Goal: Task Accomplishment & Management: Complete application form

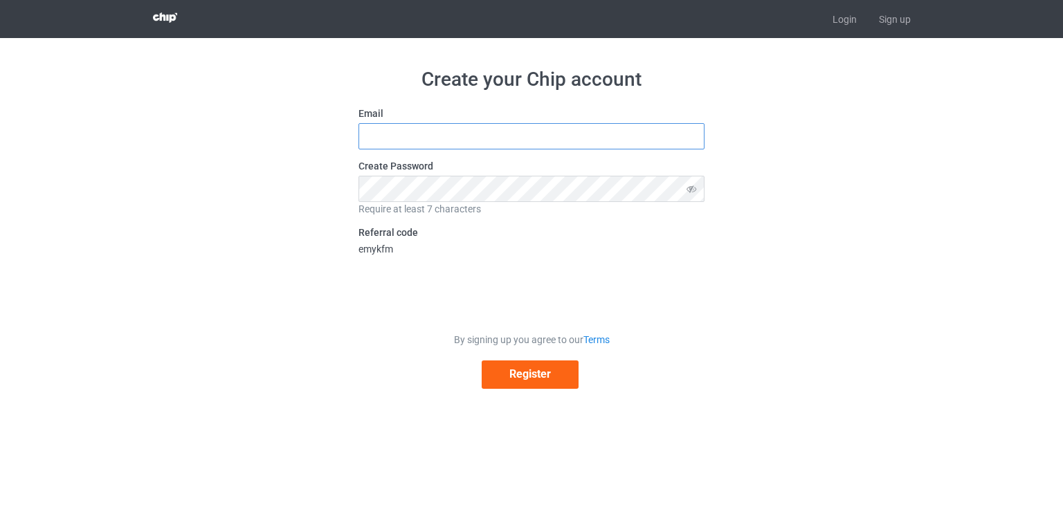
click at [593, 141] on input "text" at bounding box center [532, 136] width 346 height 26
click at [499, 143] on input "text" at bounding box center [532, 136] width 346 height 26
type input "nguyenvanhoan3105@gmail.com"
click at [687, 187] on icon at bounding box center [692, 189] width 26 height 26
click at [842, 22] on link "Login" at bounding box center [845, 19] width 46 height 38
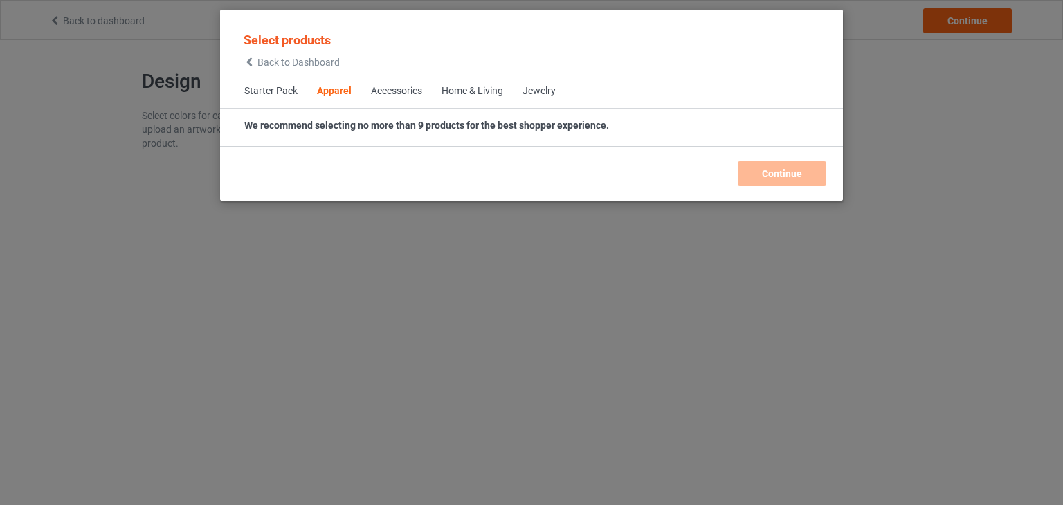
scroll to position [515, 0]
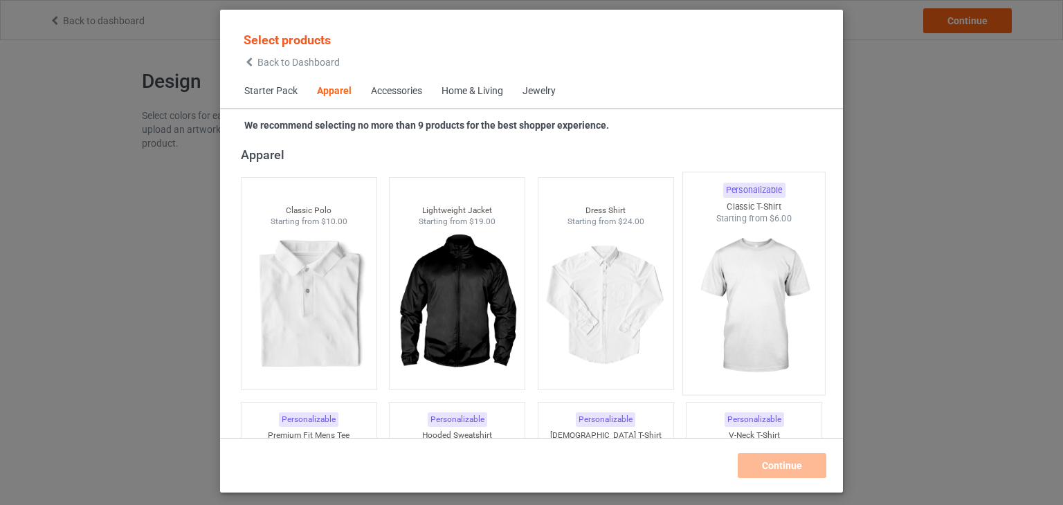
click at [762, 281] on img at bounding box center [755, 306] width 130 height 163
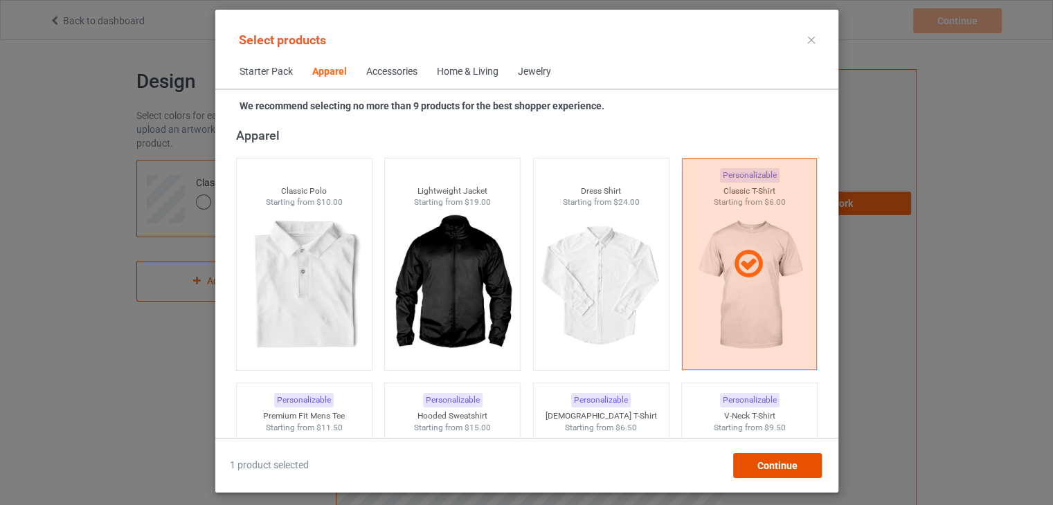
click at [772, 471] on span "Continue" at bounding box center [777, 465] width 40 height 11
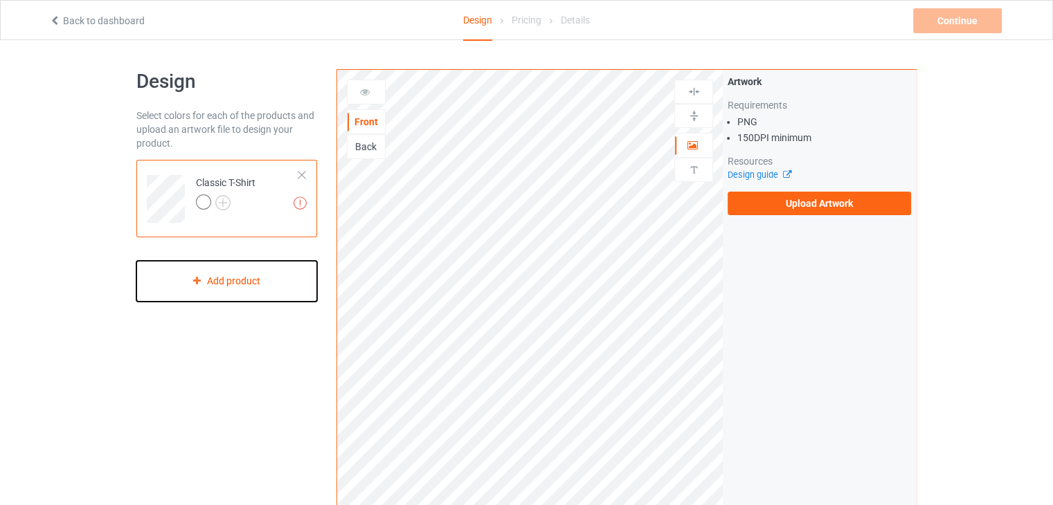
click at [267, 278] on div "Add product" at bounding box center [226, 281] width 181 height 41
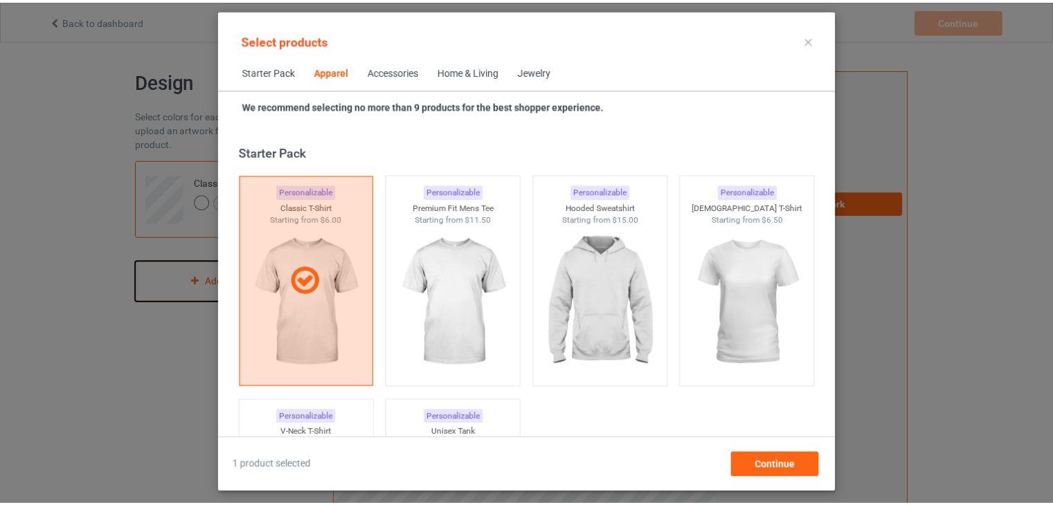
scroll to position [515, 0]
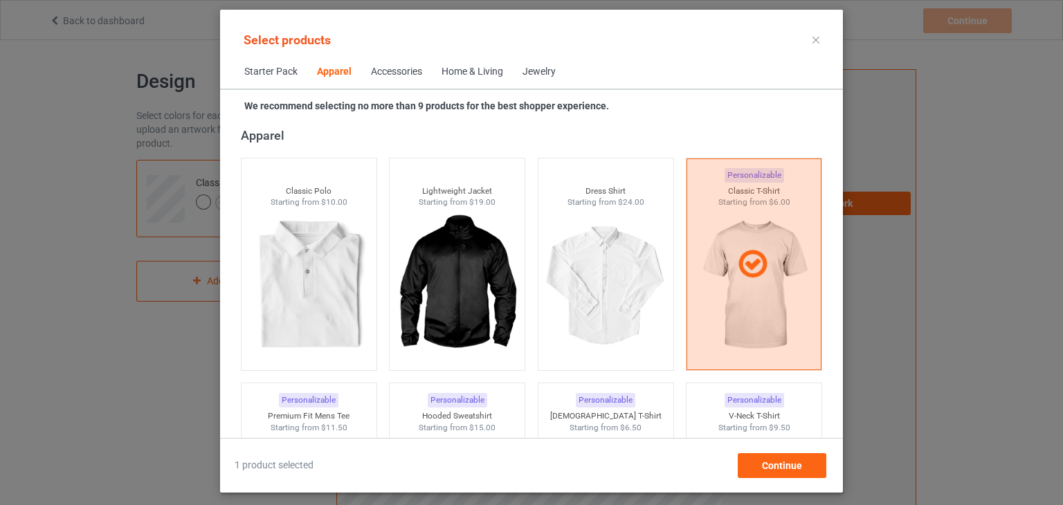
click at [815, 39] on icon at bounding box center [816, 40] width 7 height 7
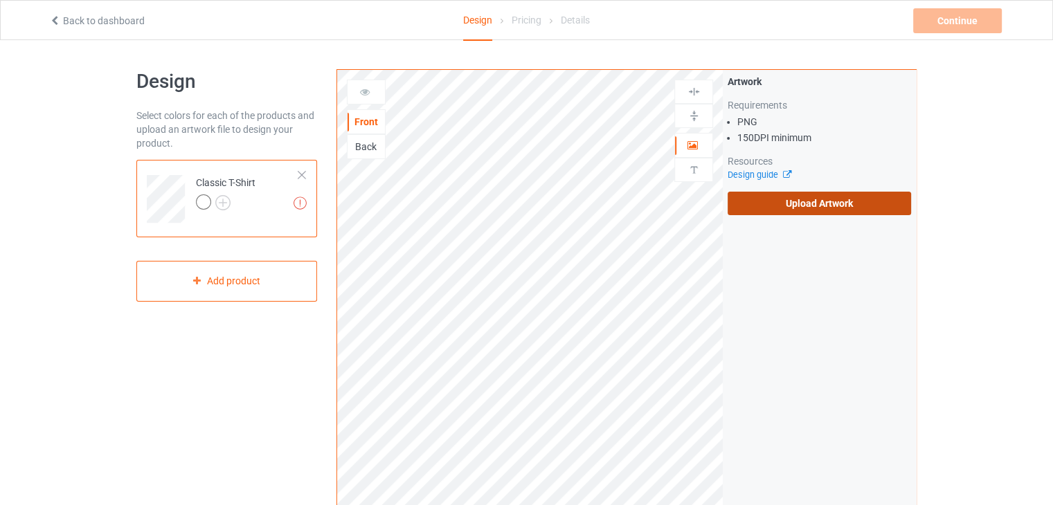
click at [791, 207] on label "Upload Artwork" at bounding box center [819, 204] width 183 height 24
click at [0, 0] on input "Upload Artwork" at bounding box center [0, 0] width 0 height 0
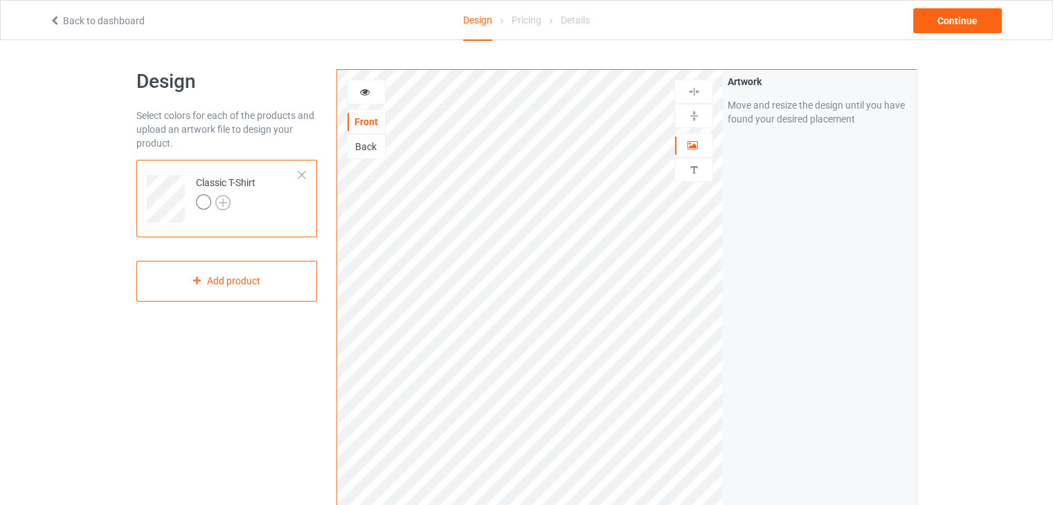
click at [219, 201] on img at bounding box center [222, 202] width 15 height 15
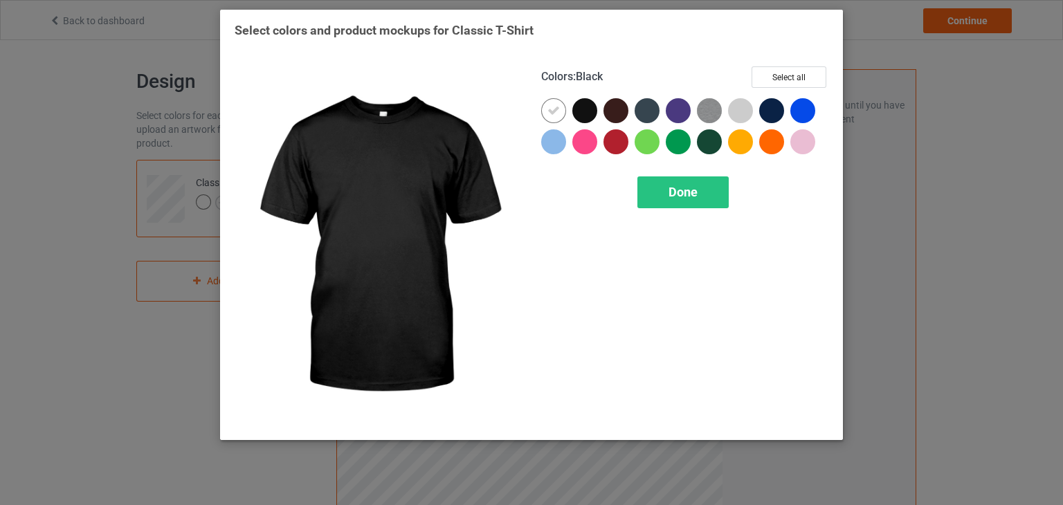
click at [579, 112] on div at bounding box center [585, 110] width 25 height 25
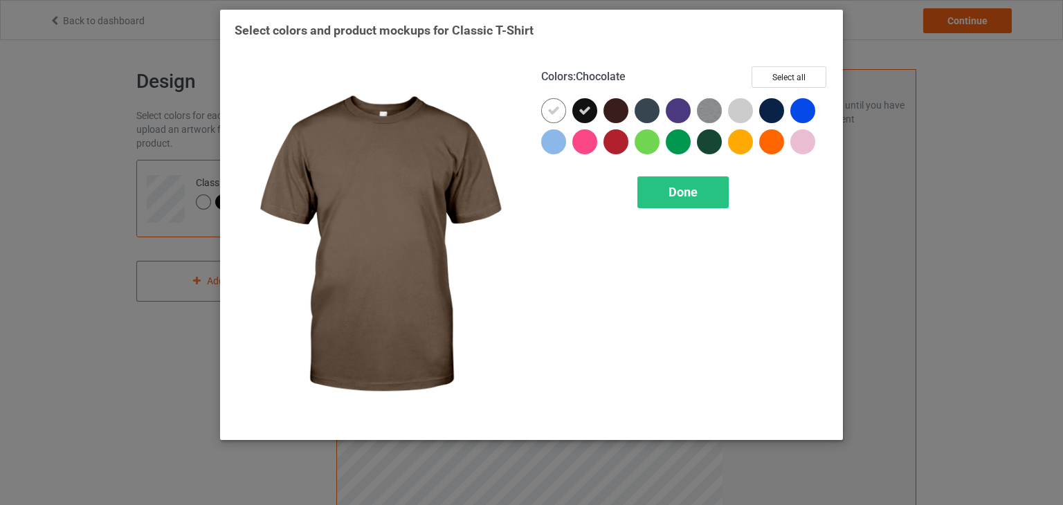
drag, startPoint x: 613, startPoint y: 109, endPoint x: 663, endPoint y: 109, distance: 49.2
click at [616, 109] on div at bounding box center [616, 110] width 25 height 25
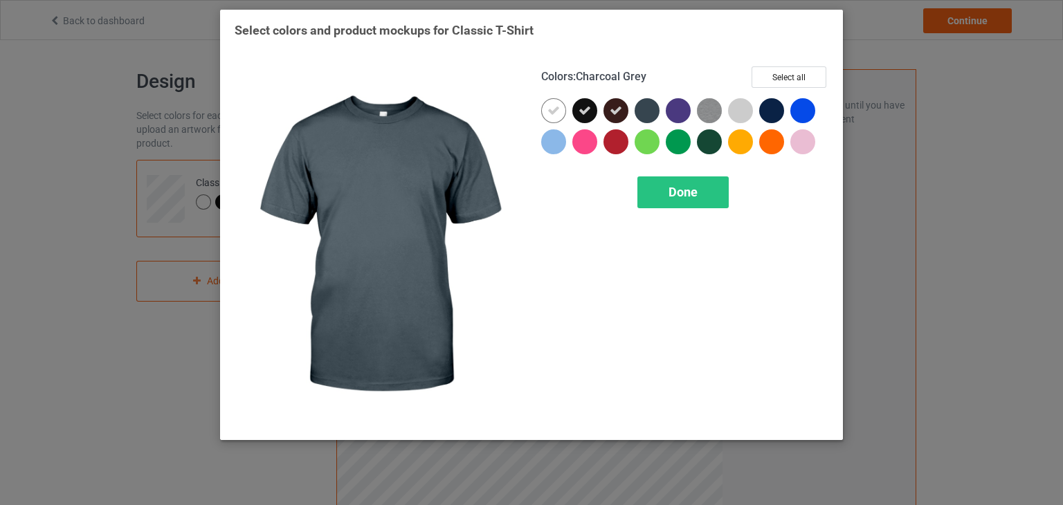
click at [663, 109] on div at bounding box center [650, 113] width 31 height 31
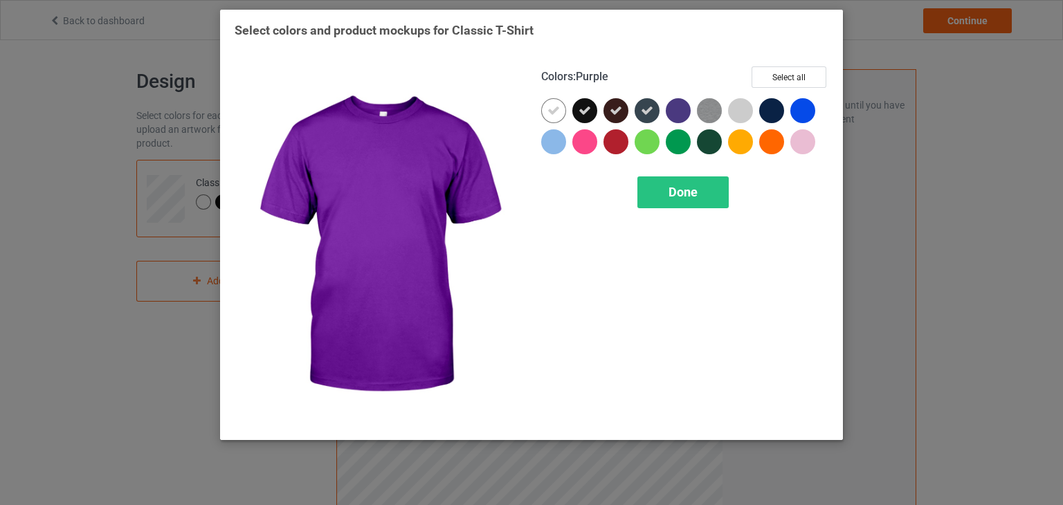
click at [678, 109] on div at bounding box center [678, 110] width 25 height 25
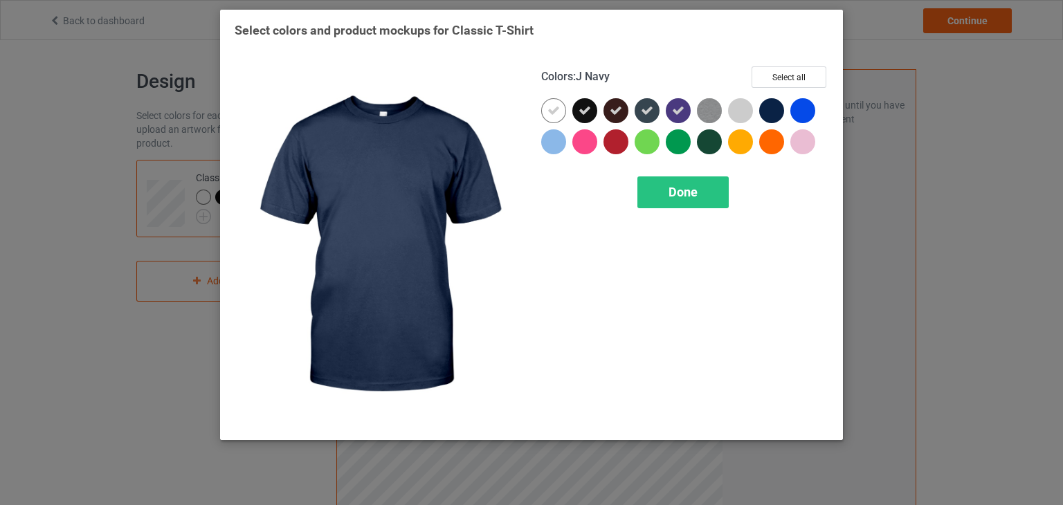
click at [773, 111] on div at bounding box center [771, 110] width 25 height 25
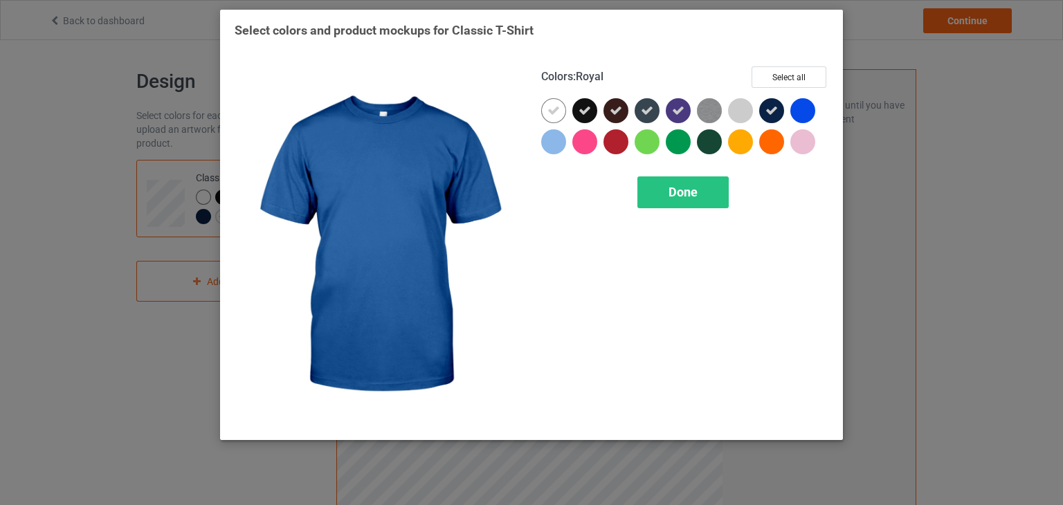
click at [805, 111] on div at bounding box center [803, 110] width 25 height 25
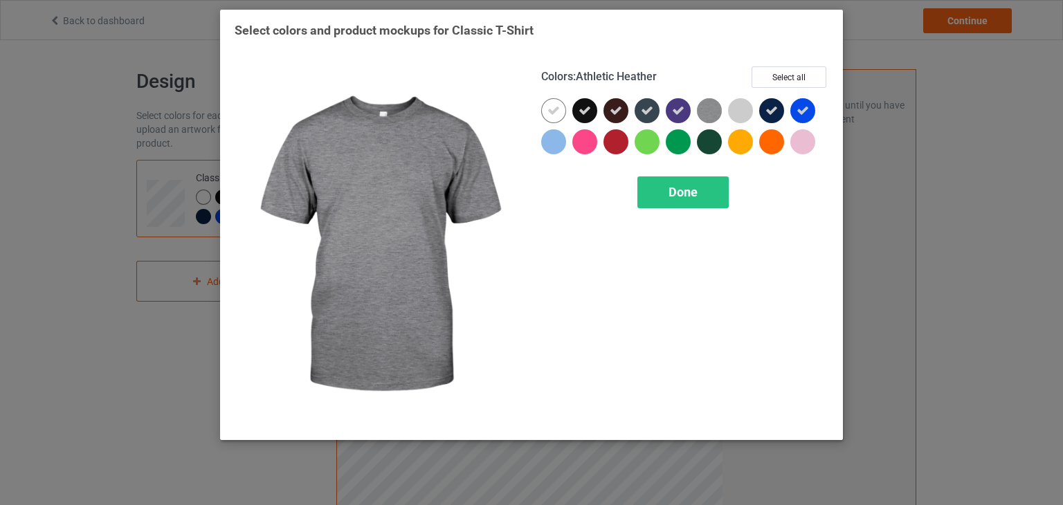
click at [712, 114] on img at bounding box center [709, 110] width 25 height 25
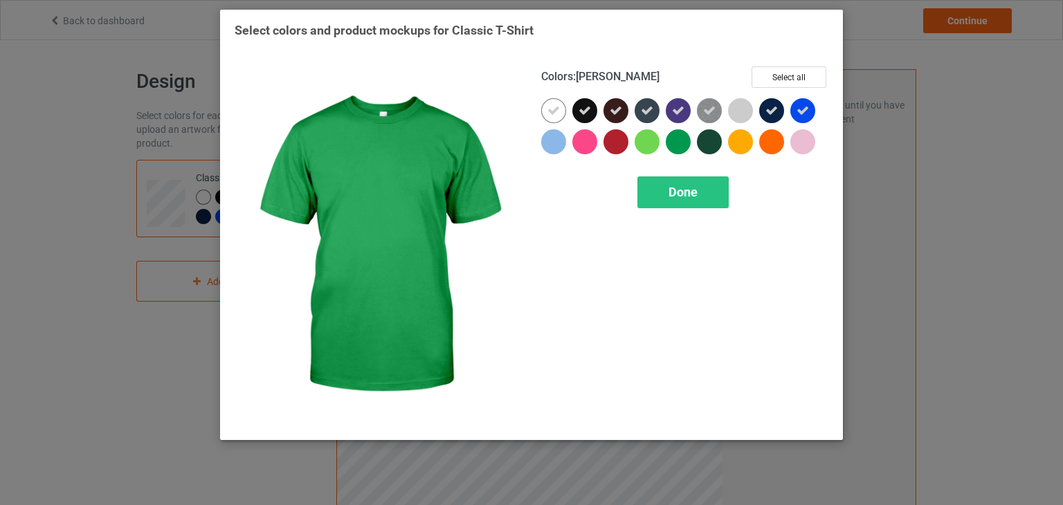
click at [678, 138] on div at bounding box center [678, 141] width 25 height 25
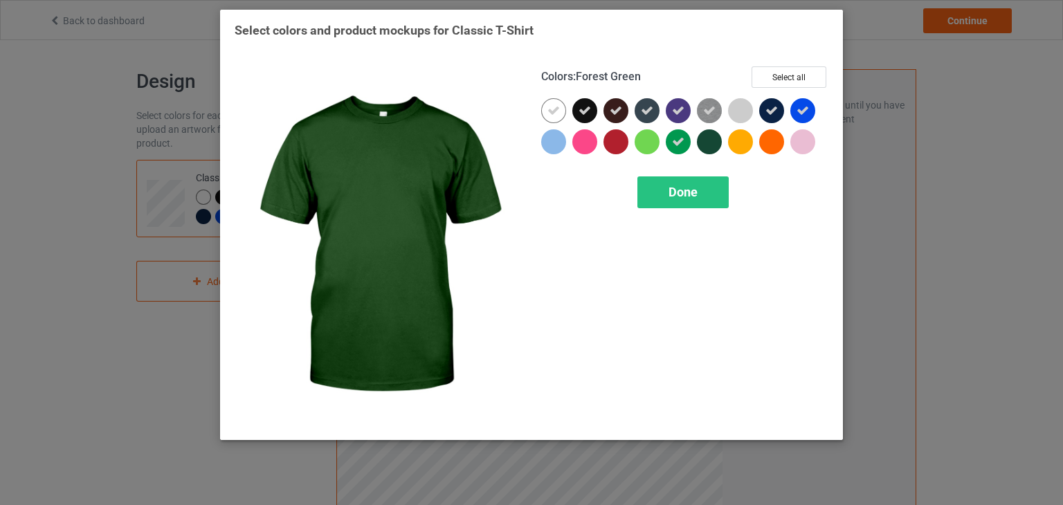
click at [706, 138] on div at bounding box center [709, 141] width 25 height 25
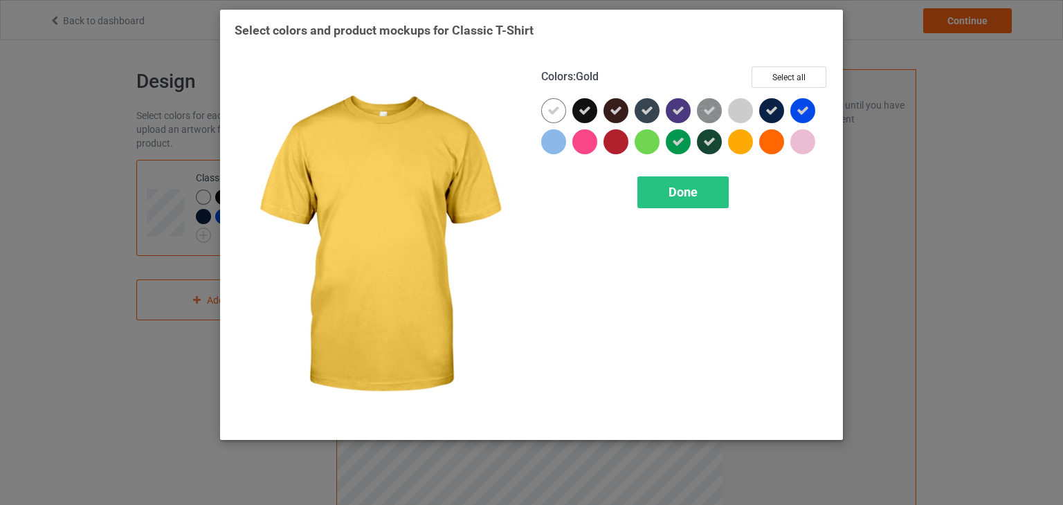
click at [750, 139] on div at bounding box center [740, 141] width 25 height 25
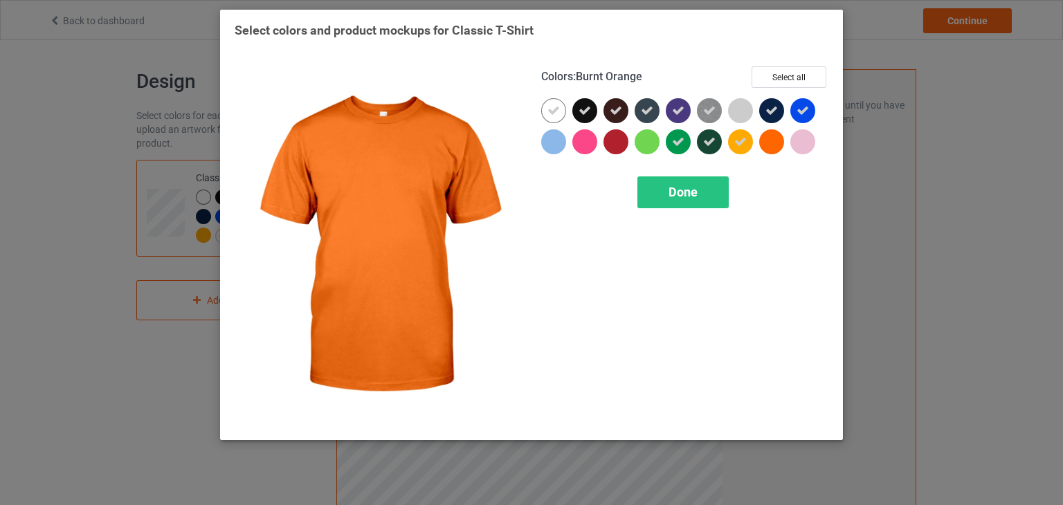
click at [769, 139] on div at bounding box center [771, 141] width 25 height 25
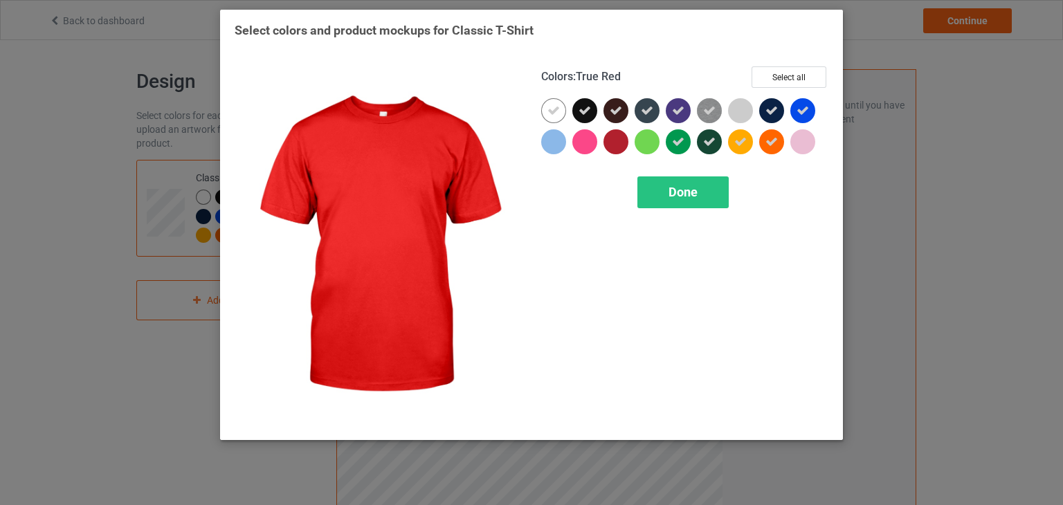
drag, startPoint x: 614, startPoint y: 140, endPoint x: 582, endPoint y: 141, distance: 32.5
click at [613, 140] on div at bounding box center [616, 141] width 25 height 25
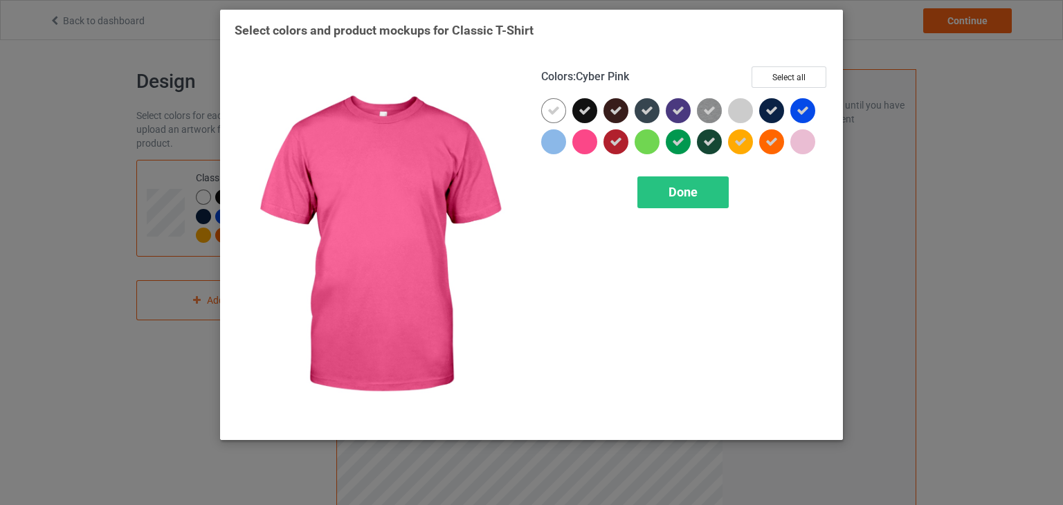
click at [582, 141] on div at bounding box center [585, 141] width 25 height 25
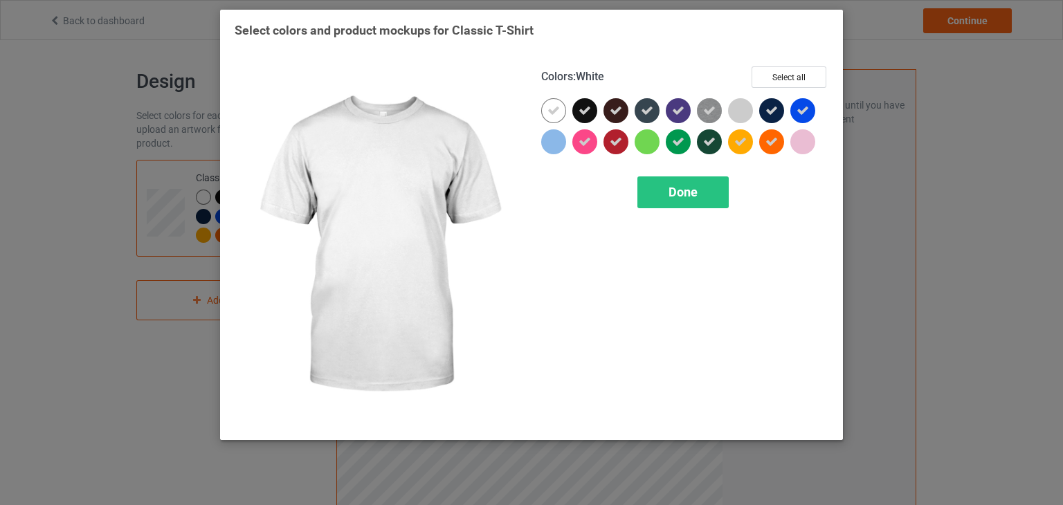
click at [551, 109] on icon at bounding box center [554, 111] width 12 height 12
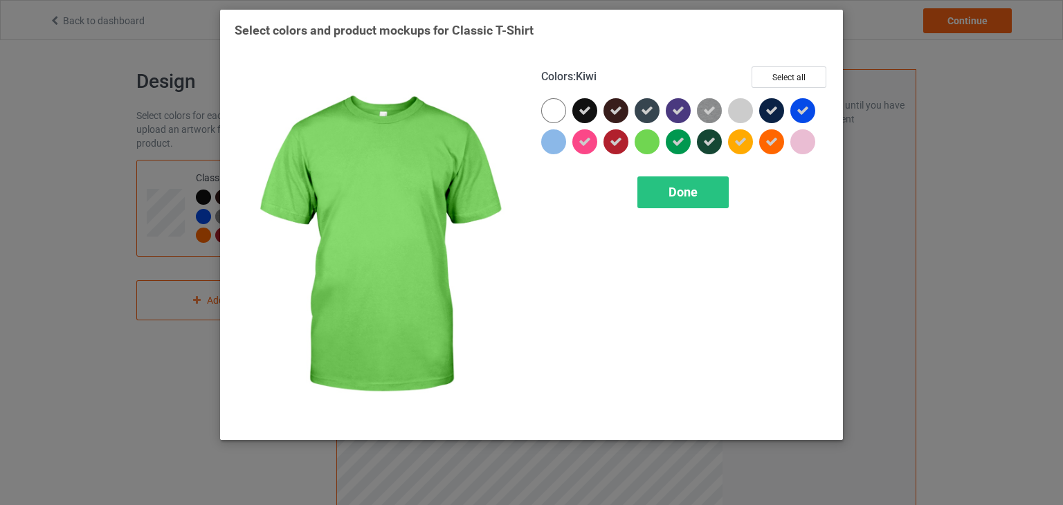
click at [643, 137] on div at bounding box center [647, 141] width 25 height 25
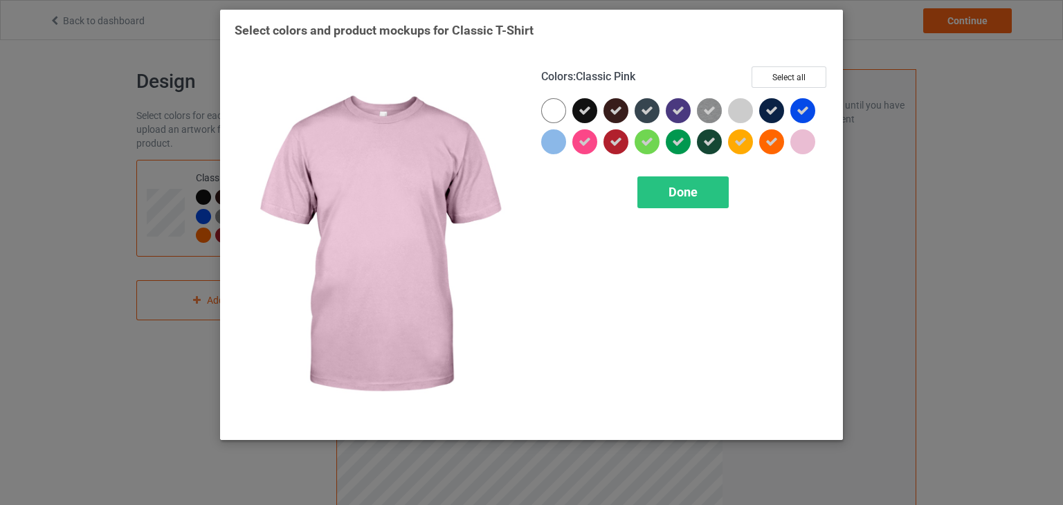
click at [793, 143] on div at bounding box center [803, 141] width 25 height 25
click at [800, 141] on icon at bounding box center [803, 142] width 12 height 12
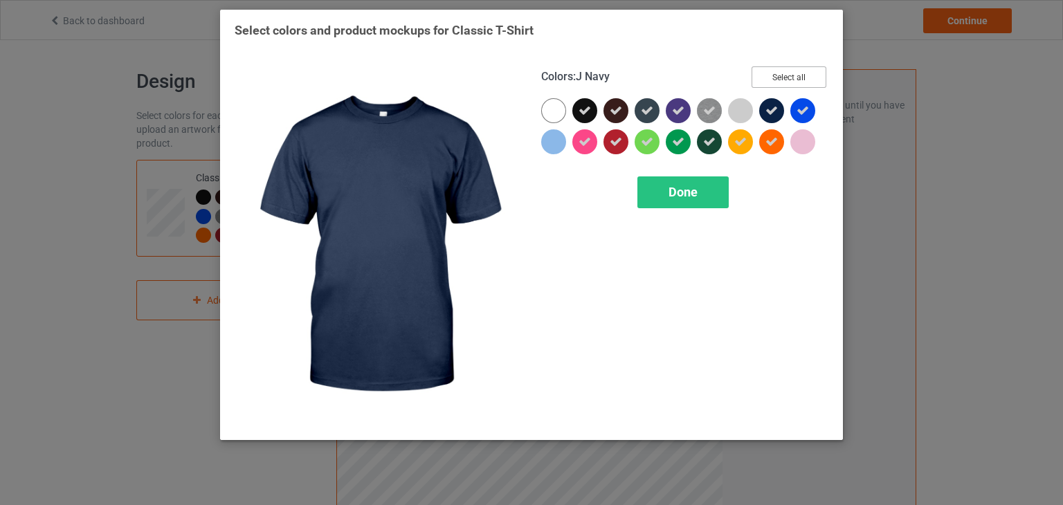
click at [789, 78] on button "Select all" at bounding box center [789, 76] width 75 height 21
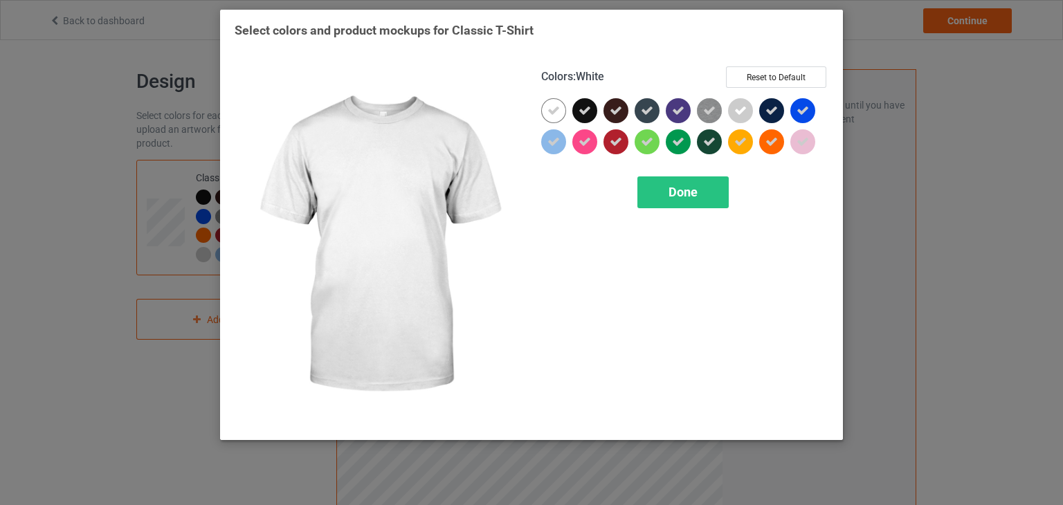
click at [558, 114] on icon at bounding box center [554, 111] width 12 height 12
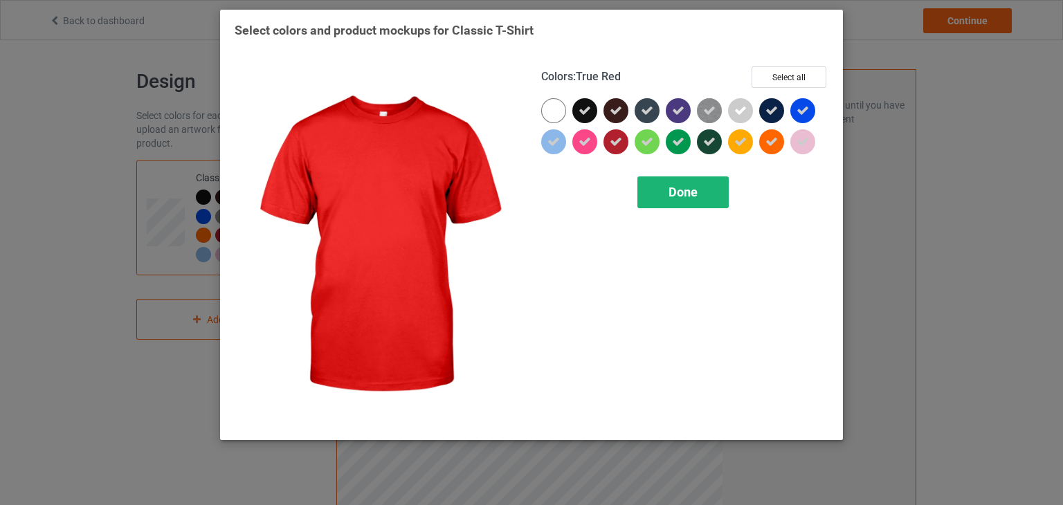
click at [659, 186] on div "Done" at bounding box center [683, 193] width 91 height 32
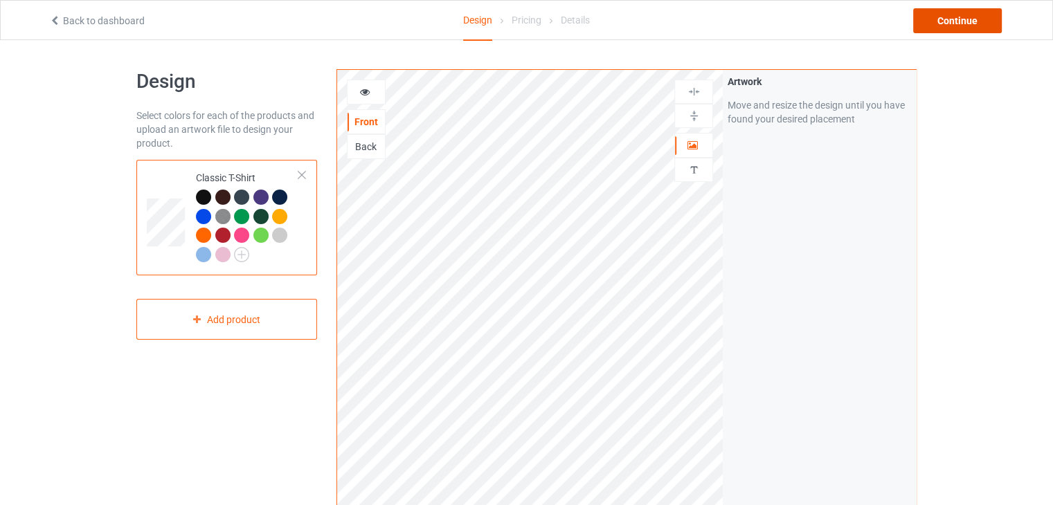
click at [949, 21] on div "Continue" at bounding box center [957, 20] width 89 height 25
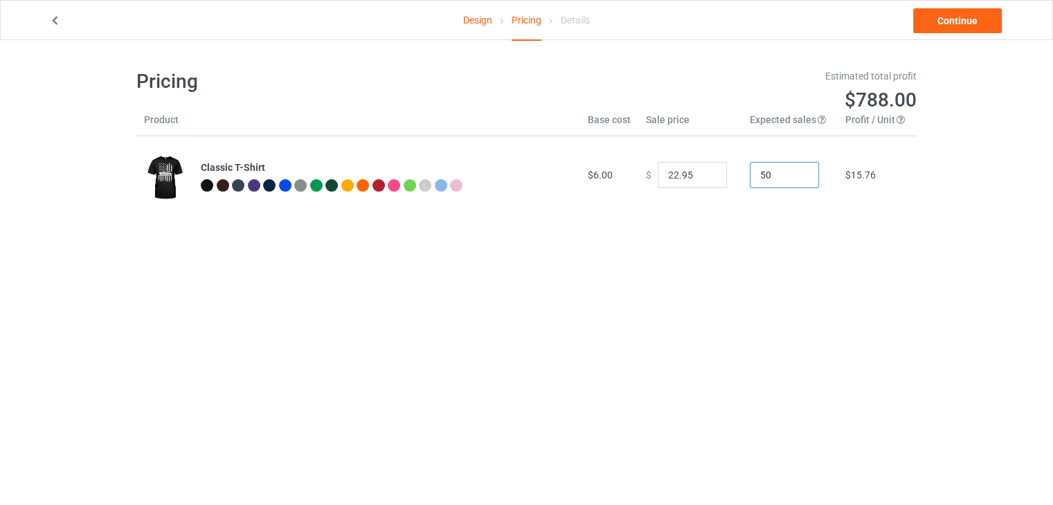
drag, startPoint x: 762, startPoint y: 174, endPoint x: 726, endPoint y: 178, distance: 36.2
click at [726, 178] on tr "Classic T-Shirt $6.00 $ 22.95 50 $15.76" at bounding box center [526, 175] width 780 height 78
type input "1"
click at [694, 225] on div "Pricing Estimated total profit $15.76 Product Base cost Sale price Expected sal…" at bounding box center [526, 141] width 780 height 203
drag, startPoint x: 670, startPoint y: 177, endPoint x: 645, endPoint y: 177, distance: 24.9
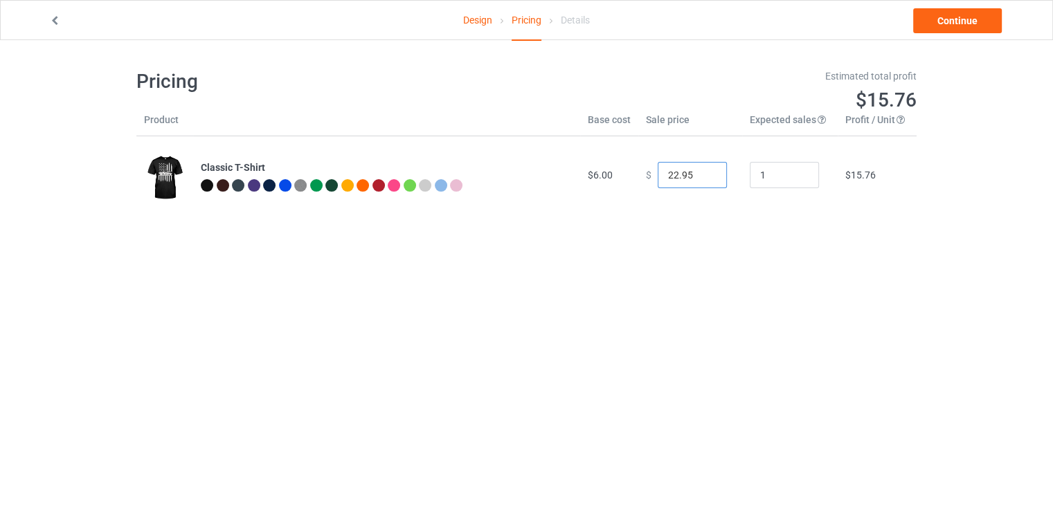
click at [646, 177] on div "$ 22.95" at bounding box center [690, 175] width 89 height 26
type input "8.95"
click at [705, 255] on body "Design Pricing Details Continue Pricing Estimated total profit $2.74 Product Ba…" at bounding box center [526, 292] width 1053 height 505
click at [937, 17] on link "Continue" at bounding box center [957, 20] width 89 height 25
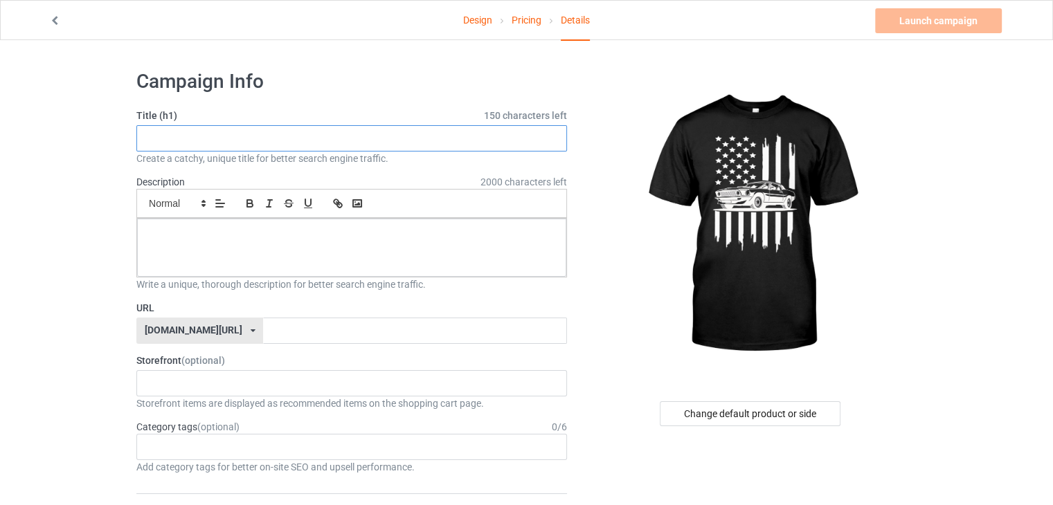
click at [249, 139] on input "text" at bounding box center [351, 138] width 431 height 26
paste input "American Flag Piston Svg, Muscle Car Svg copy"
type input "American Flag Piston Svg, Muscle Car Svg"
click at [280, 231] on p at bounding box center [351, 234] width 407 height 13
click at [263, 327] on input "text" at bounding box center [414, 331] width 303 height 26
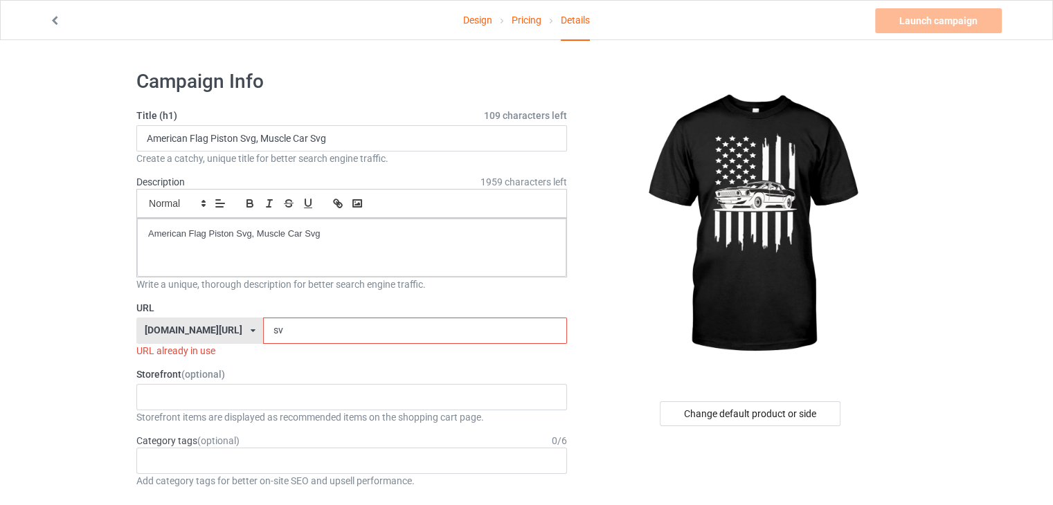
paste input "American Flag Piston Svg, Muscle Car Svg copy"
drag, startPoint x: 357, startPoint y: 327, endPoint x: 219, endPoint y: 319, distance: 138.0
click at [219, 319] on div "[DOMAIN_NAME][URL] [DOMAIN_NAME][URL] 587d0d41cee36fd012c64a69 svAmerican Flag …" at bounding box center [351, 331] width 431 height 26
click at [269, 330] on input "Muscle Car Svg" at bounding box center [414, 331] width 303 height 26
click at [282, 330] on input "MuscleCar Svg" at bounding box center [414, 331] width 303 height 26
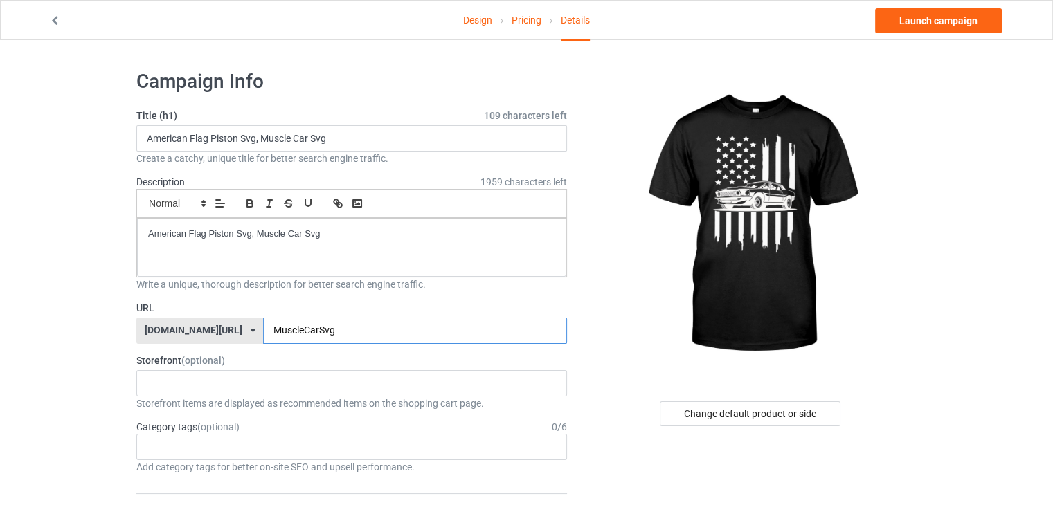
scroll to position [69, 0]
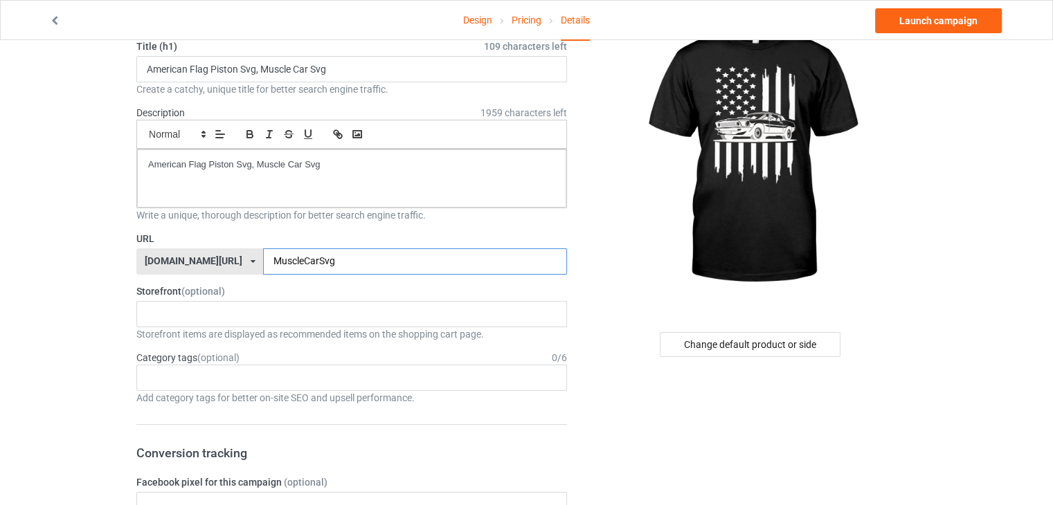
type input "MuscleCarSvg"
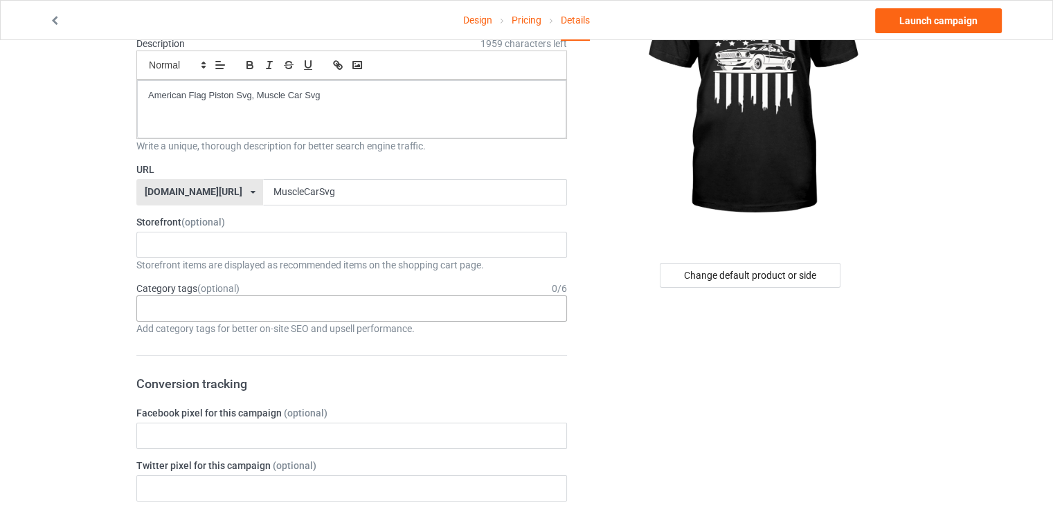
click at [280, 313] on div "Age > [DEMOGRAPHIC_DATA] > 1 Age > [DEMOGRAPHIC_DATA] Months > 1 Month Age > [D…" at bounding box center [351, 309] width 431 height 26
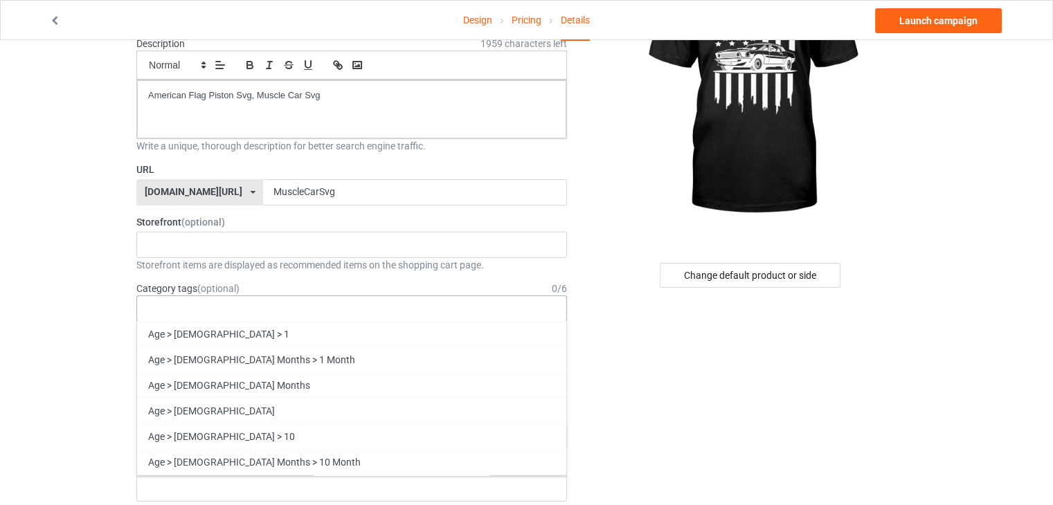
paste input "American Flag Piston Svg, Muscle Car Svg copy"
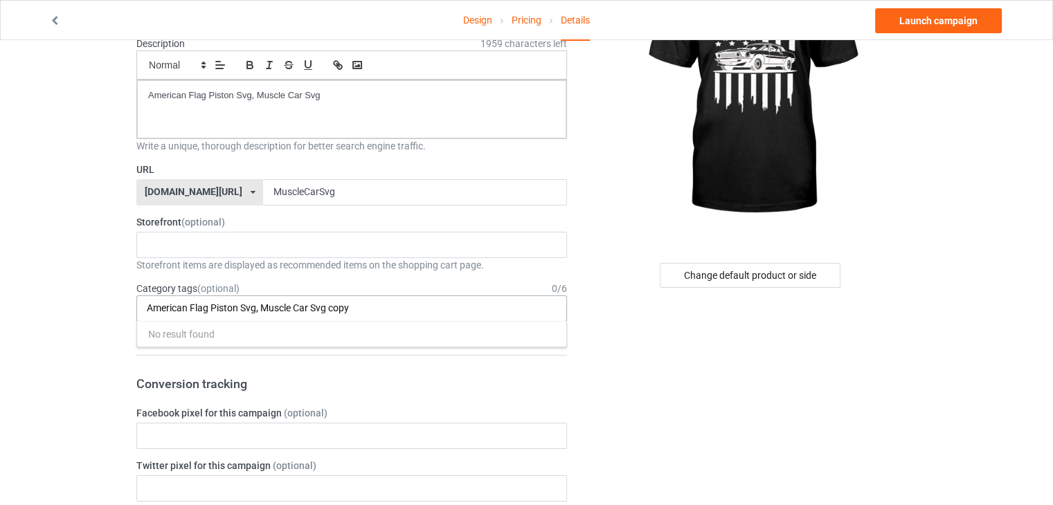
scroll to position [0, 0]
drag, startPoint x: 260, startPoint y: 308, endPoint x: 76, endPoint y: 302, distance: 183.6
type input "Muscle Car Svg"
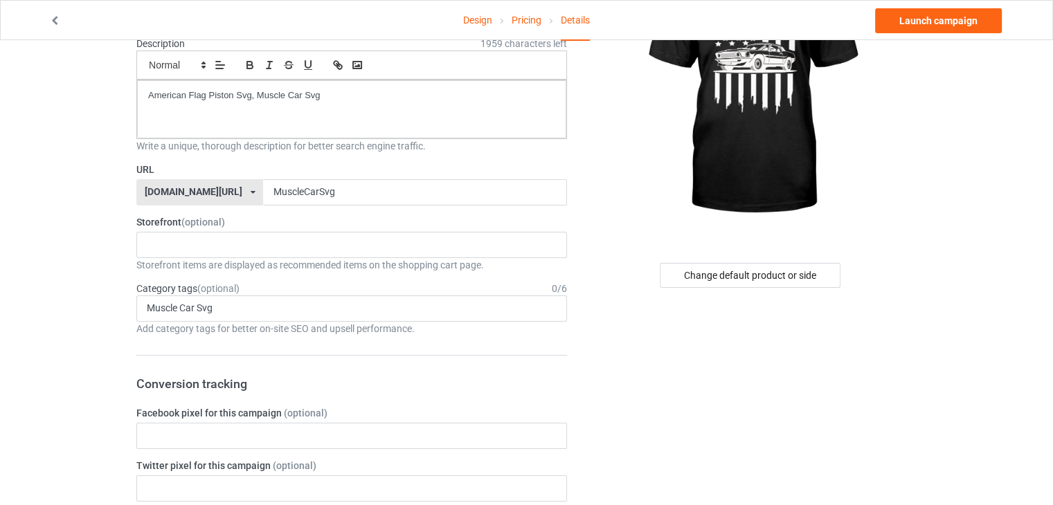
click at [483, 377] on h3 "Conversion tracking" at bounding box center [351, 384] width 431 height 16
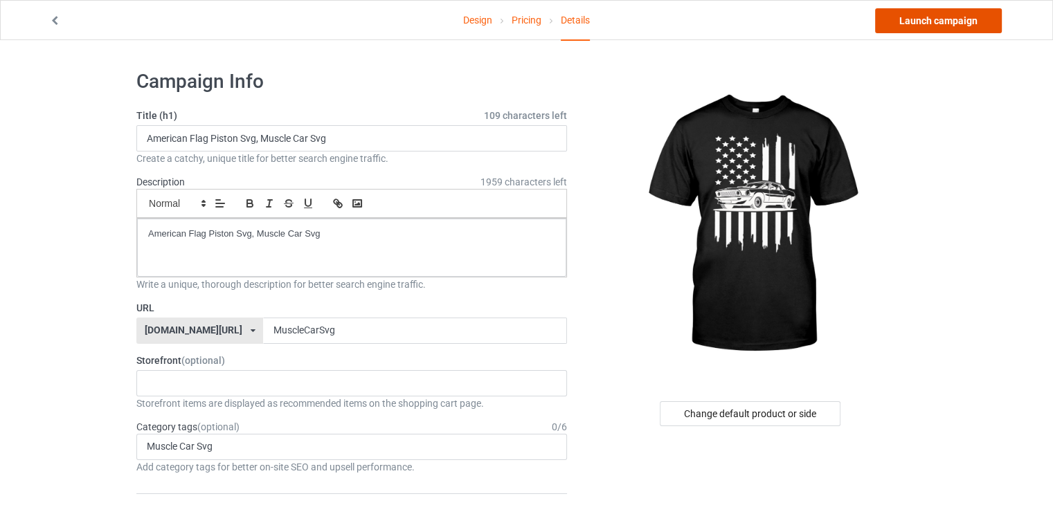
click at [919, 20] on link "Launch campaign" at bounding box center [938, 20] width 127 height 25
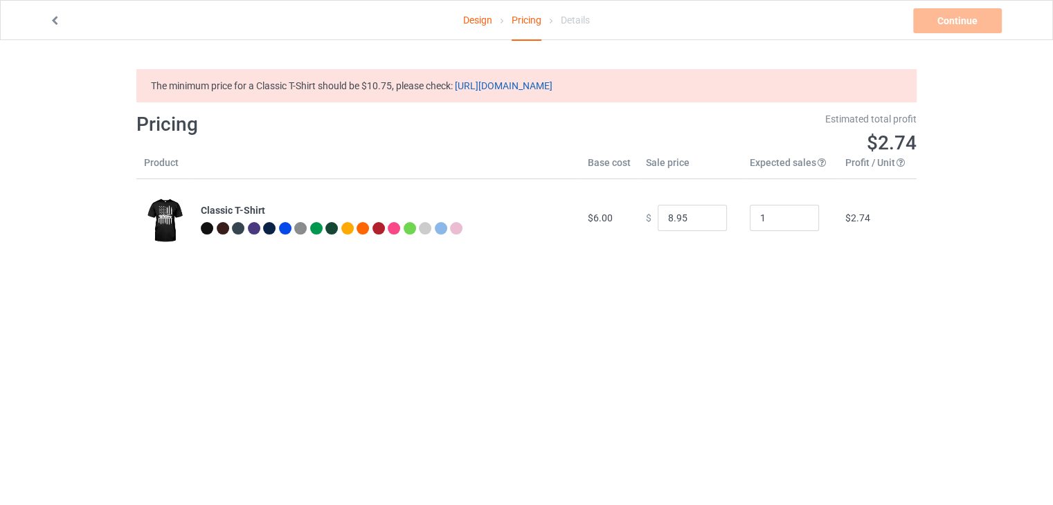
click at [512, 85] on link "[URL][DOMAIN_NAME]" at bounding box center [504, 85] width 98 height 11
click at [660, 219] on input "8.95" at bounding box center [692, 218] width 69 height 26
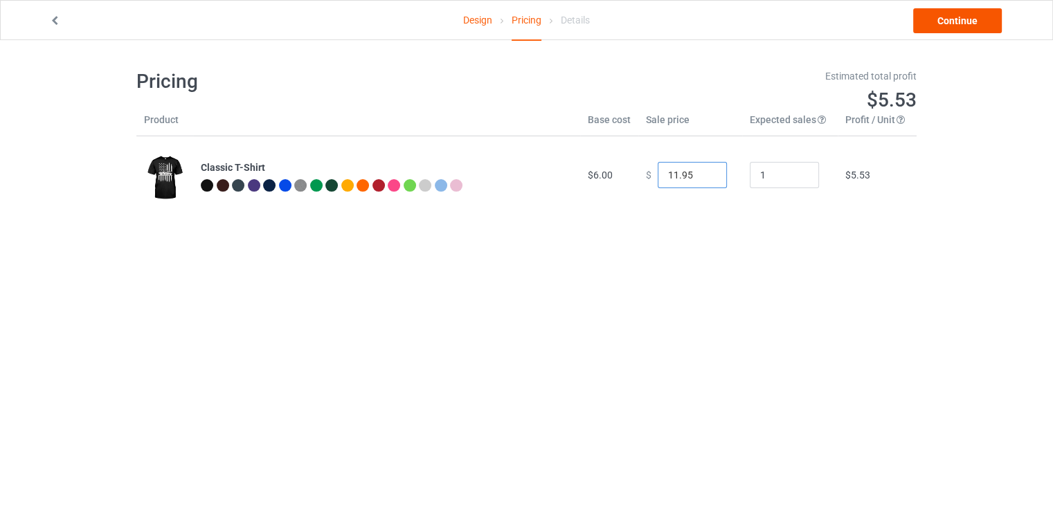
type input "11.95"
click at [937, 19] on link "Continue" at bounding box center [957, 20] width 89 height 25
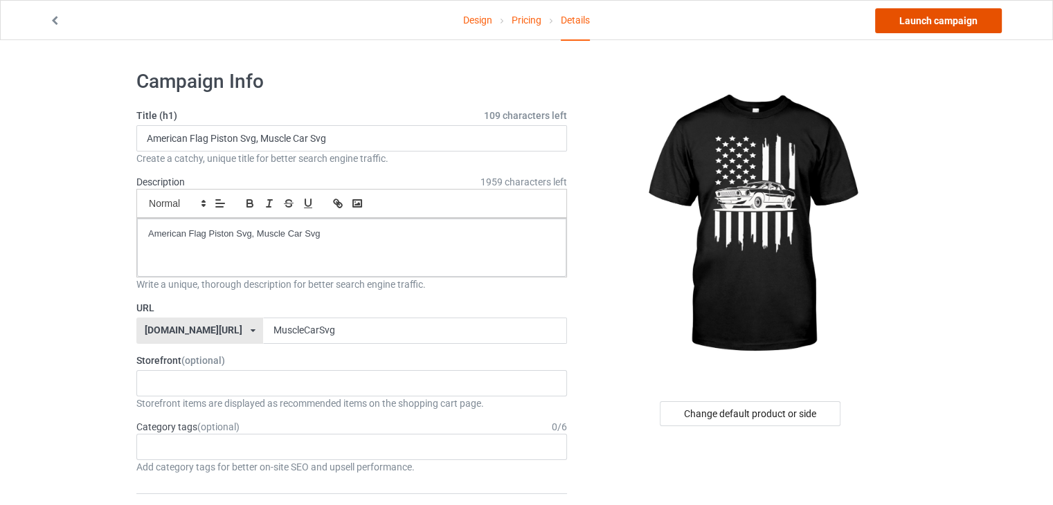
click at [905, 17] on link "Launch campaign" at bounding box center [938, 20] width 127 height 25
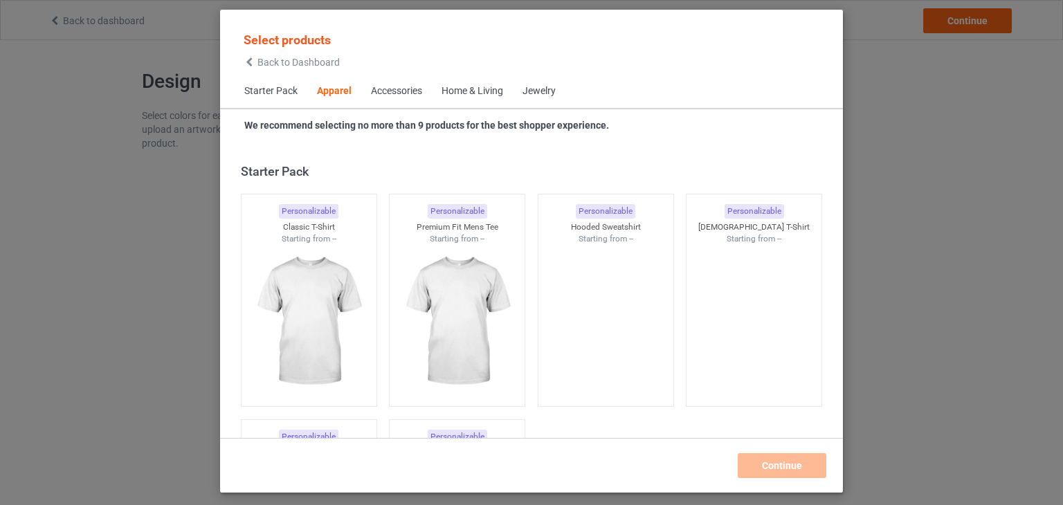
scroll to position [515, 0]
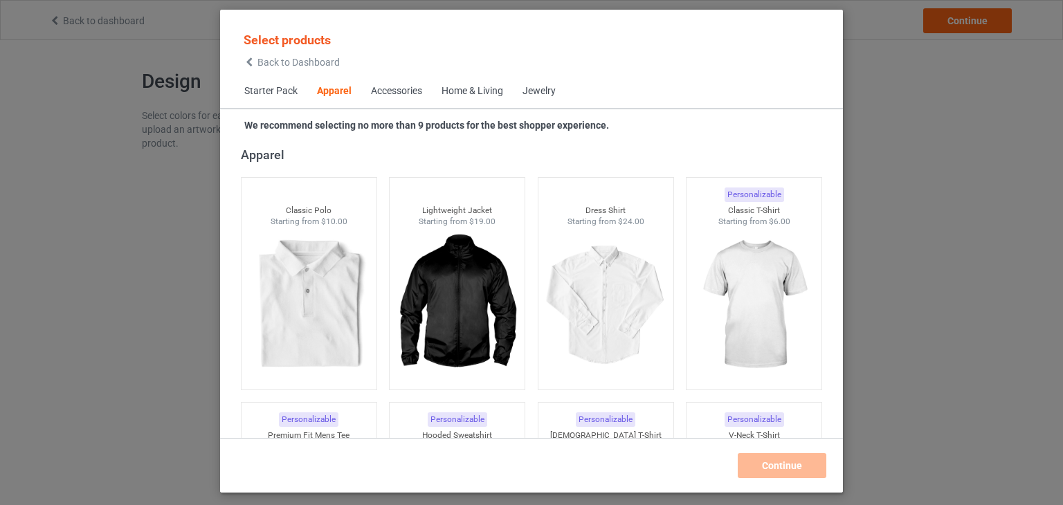
click at [73, 249] on div "Select products Back to Dashboard Starter Pack Apparel Accessories Home & Livin…" at bounding box center [531, 252] width 1063 height 505
click at [950, 139] on div "Select products Back to Dashboard Starter Pack Apparel Accessories Home & Livin…" at bounding box center [531, 252] width 1063 height 505
click at [249, 62] on icon at bounding box center [250, 62] width 12 height 10
